Goal: Find specific page/section: Find specific page/section

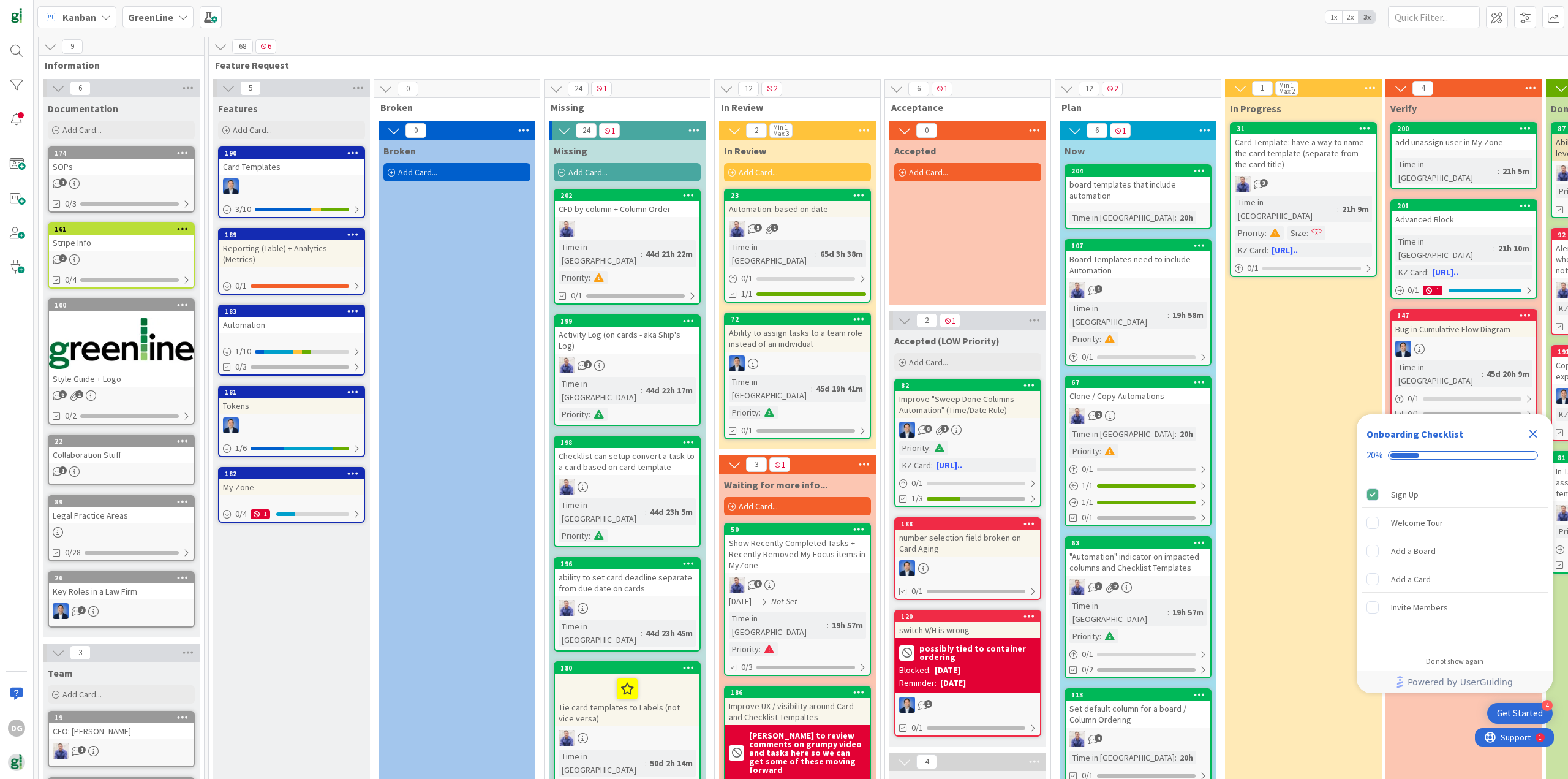
click at [128, 26] on div "GreenLine" at bounding box center [158, 17] width 71 height 22
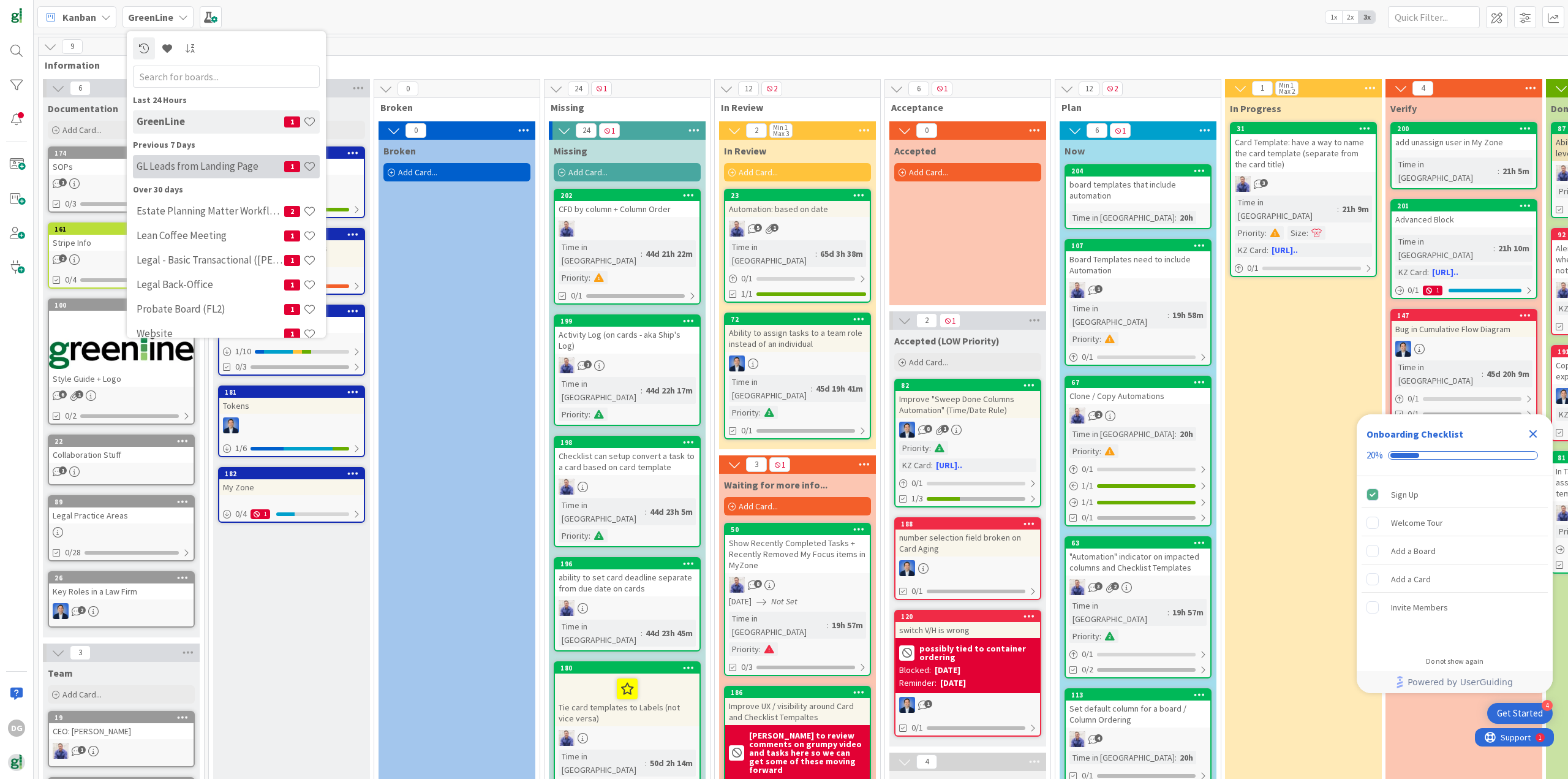
click at [183, 166] on h4 "GL Leads from Landing Page" at bounding box center [210, 166] width 147 height 12
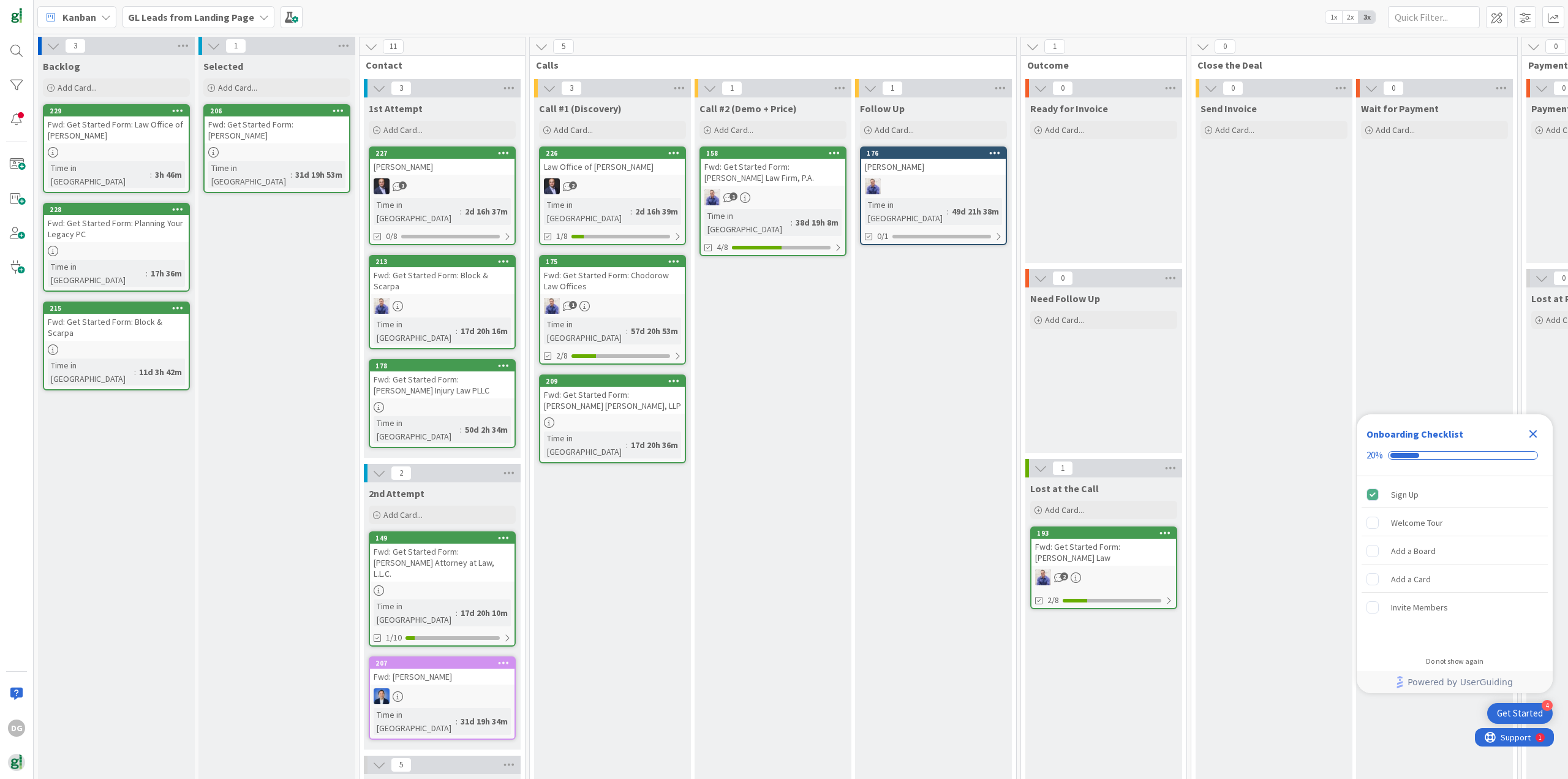
click at [102, 218] on div "Fwd: Get Started Form: Planning Your Legacy PC" at bounding box center [116, 229] width 144 height 27
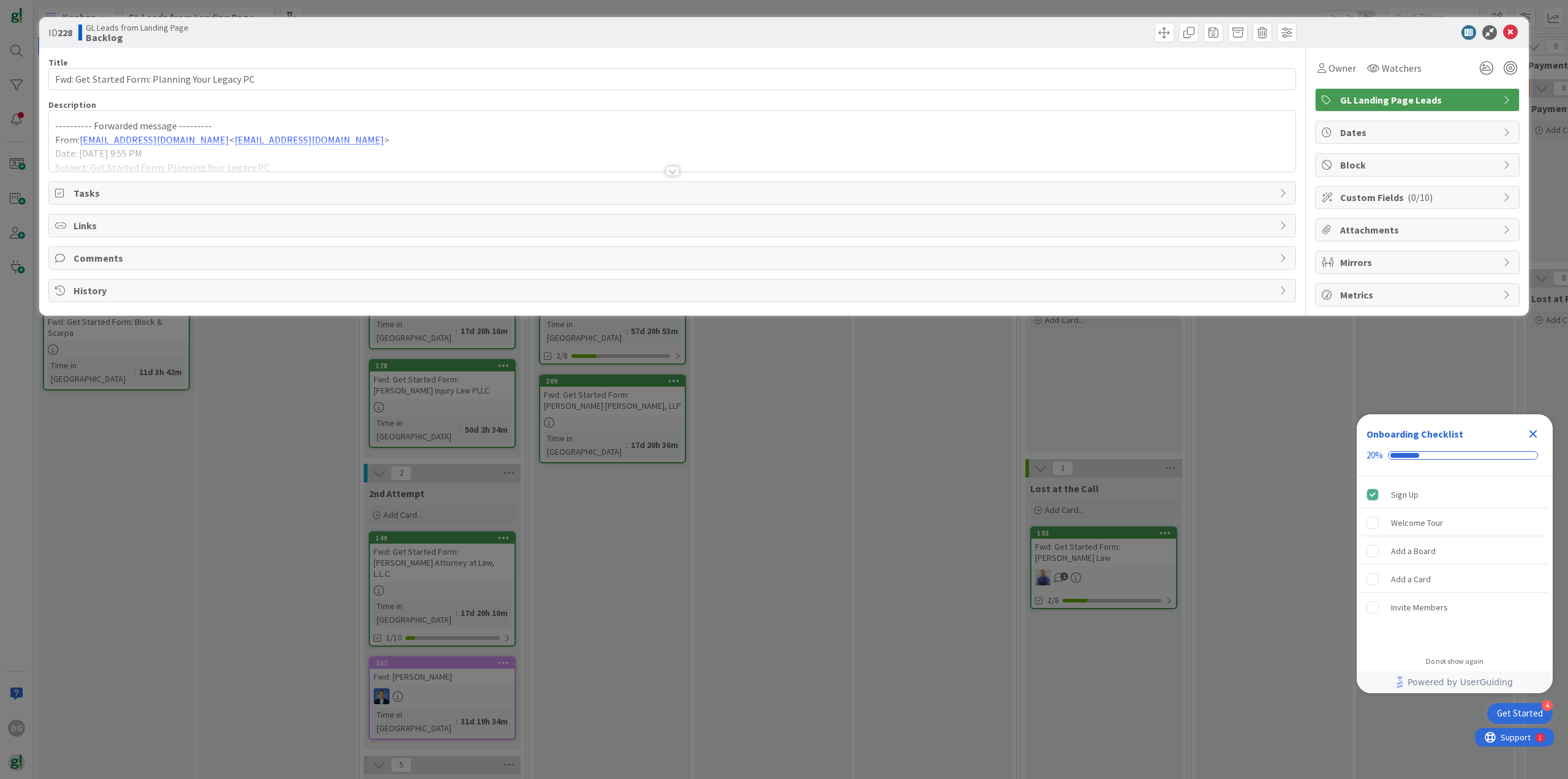
click at [425, 146] on div at bounding box center [672, 156] width 1246 height 31
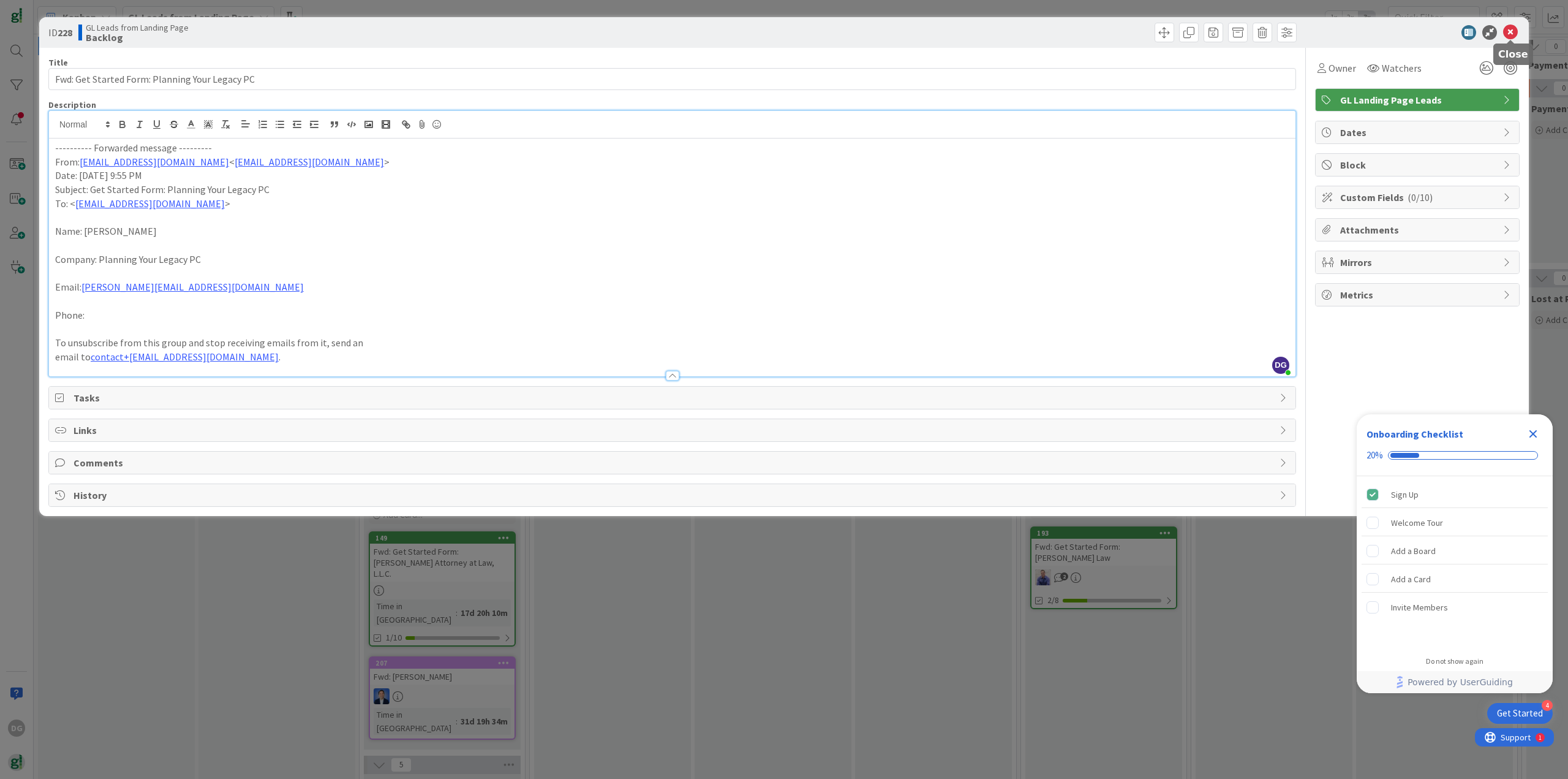
click at [1513, 34] on icon at bounding box center [1510, 32] width 15 height 15
